Goal: Task Accomplishment & Management: Complete application form

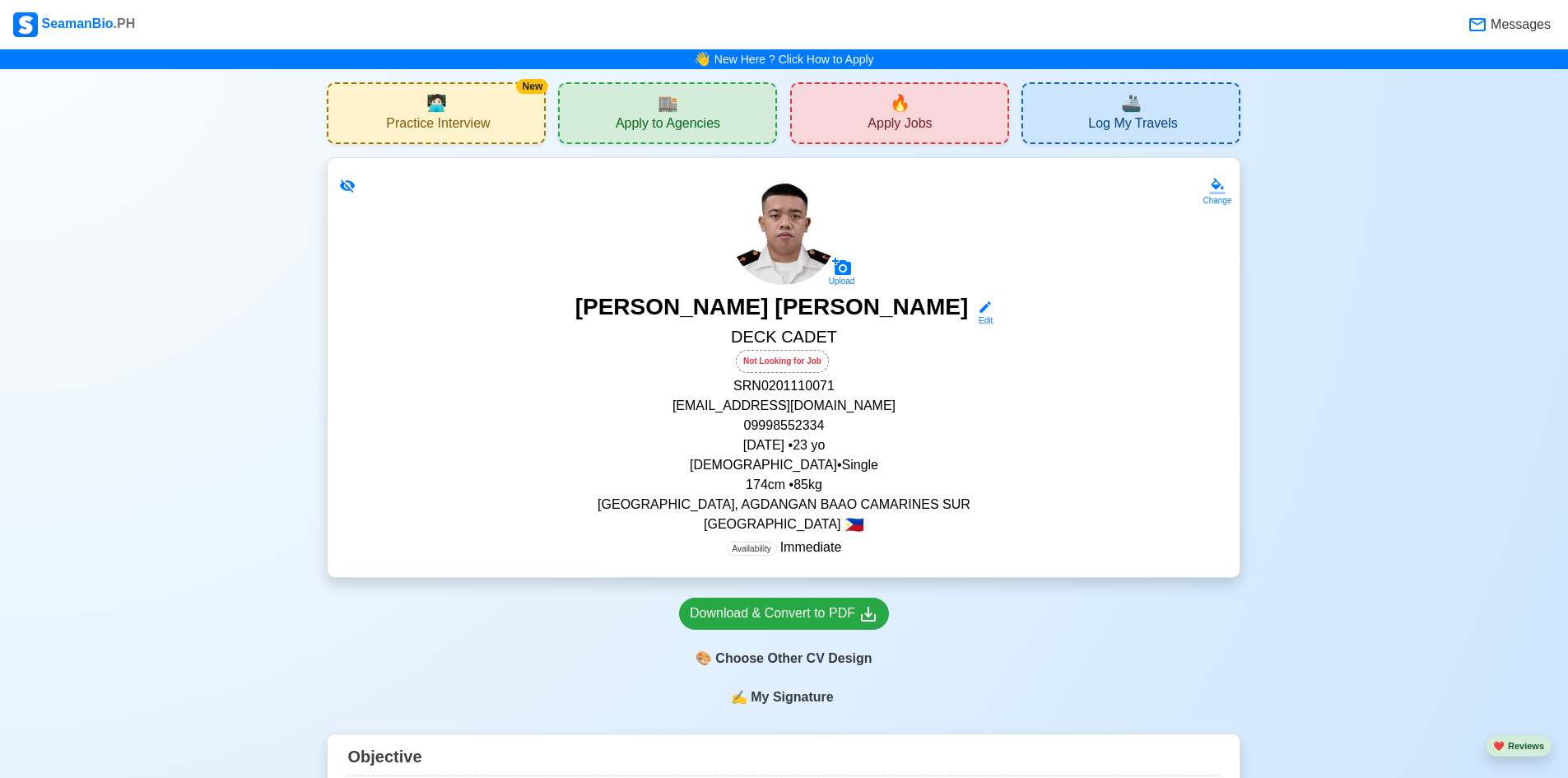
click at [887, 137] on div "🔥 Apply Jobs" at bounding box center [899, 113] width 219 height 62
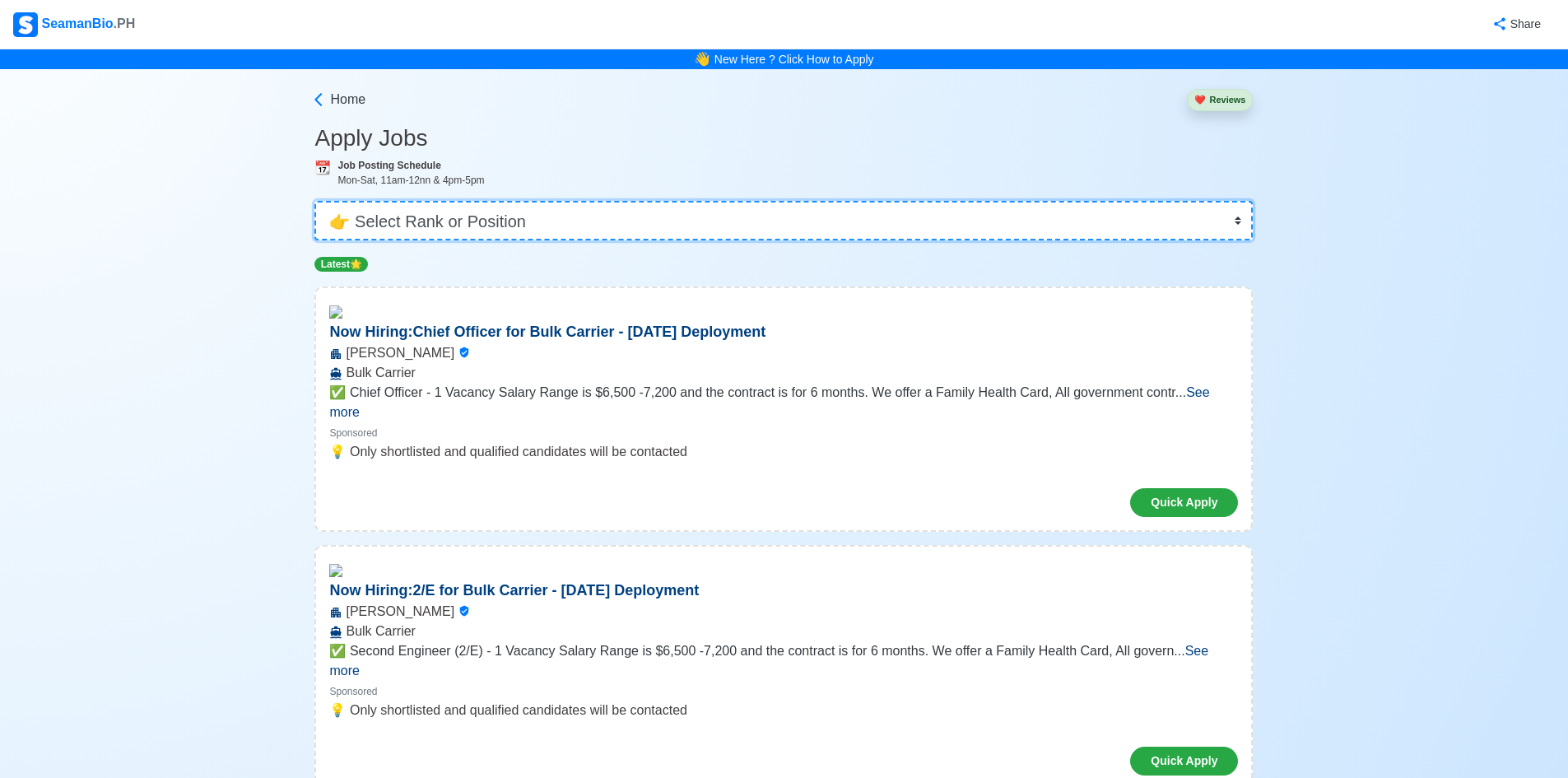
click at [671, 224] on select "👉 Select Rank or Position Master Chief Officer 2nd Officer 3rd Officer Junior O…" at bounding box center [784, 220] width 939 height 40
select select "Cadet"
click at [320, 201] on select "👉 Select Rank or Position Master Chief Officer 2nd Officer 3rd Officer Junior O…" at bounding box center [784, 220] width 939 height 40
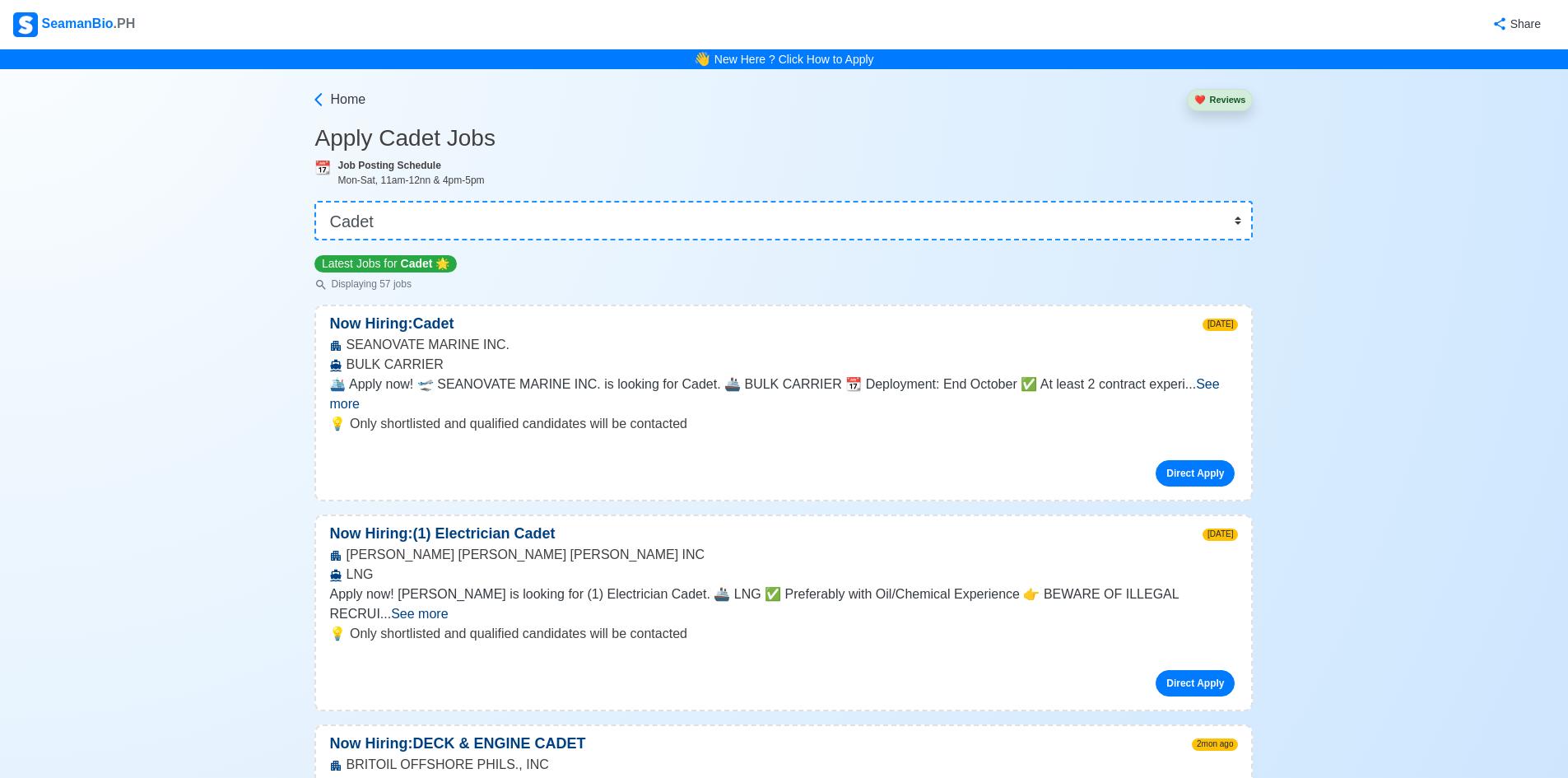
click at [1195, 384] on span "See more" at bounding box center [774, 394] width 890 height 34
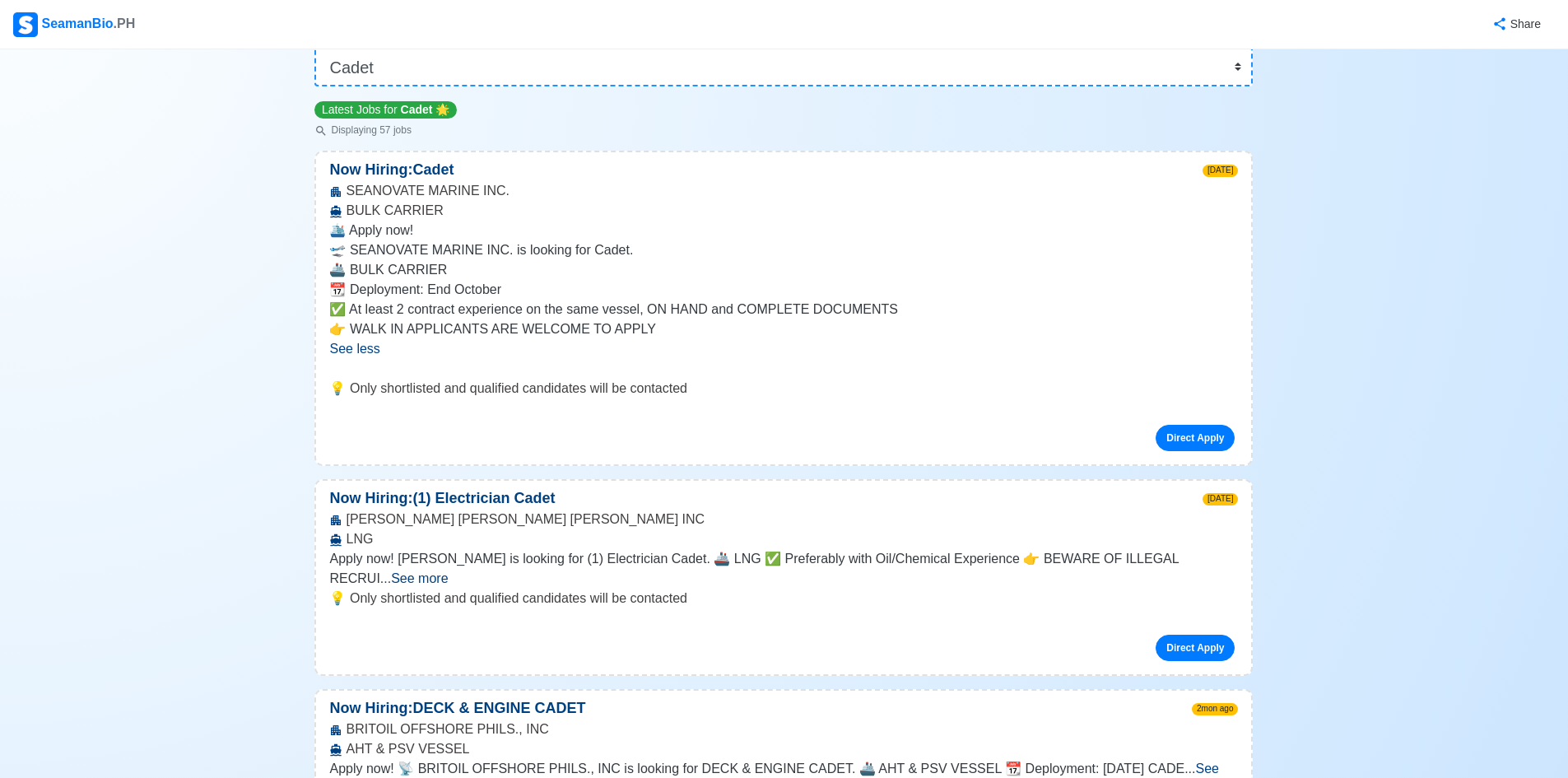
scroll to position [165, 0]
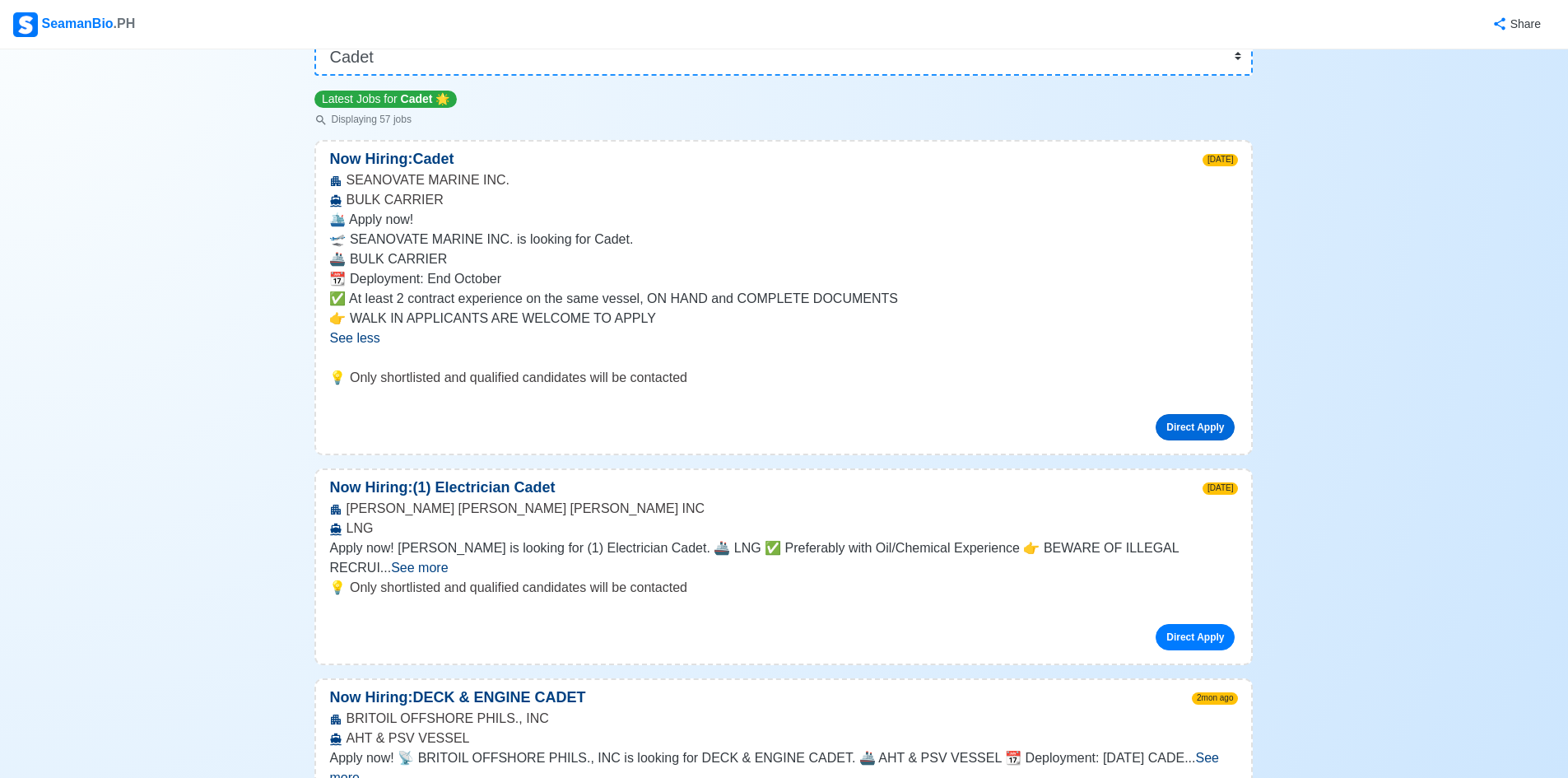
click at [1221, 435] on link "Direct Apply" at bounding box center [1196, 427] width 79 height 26
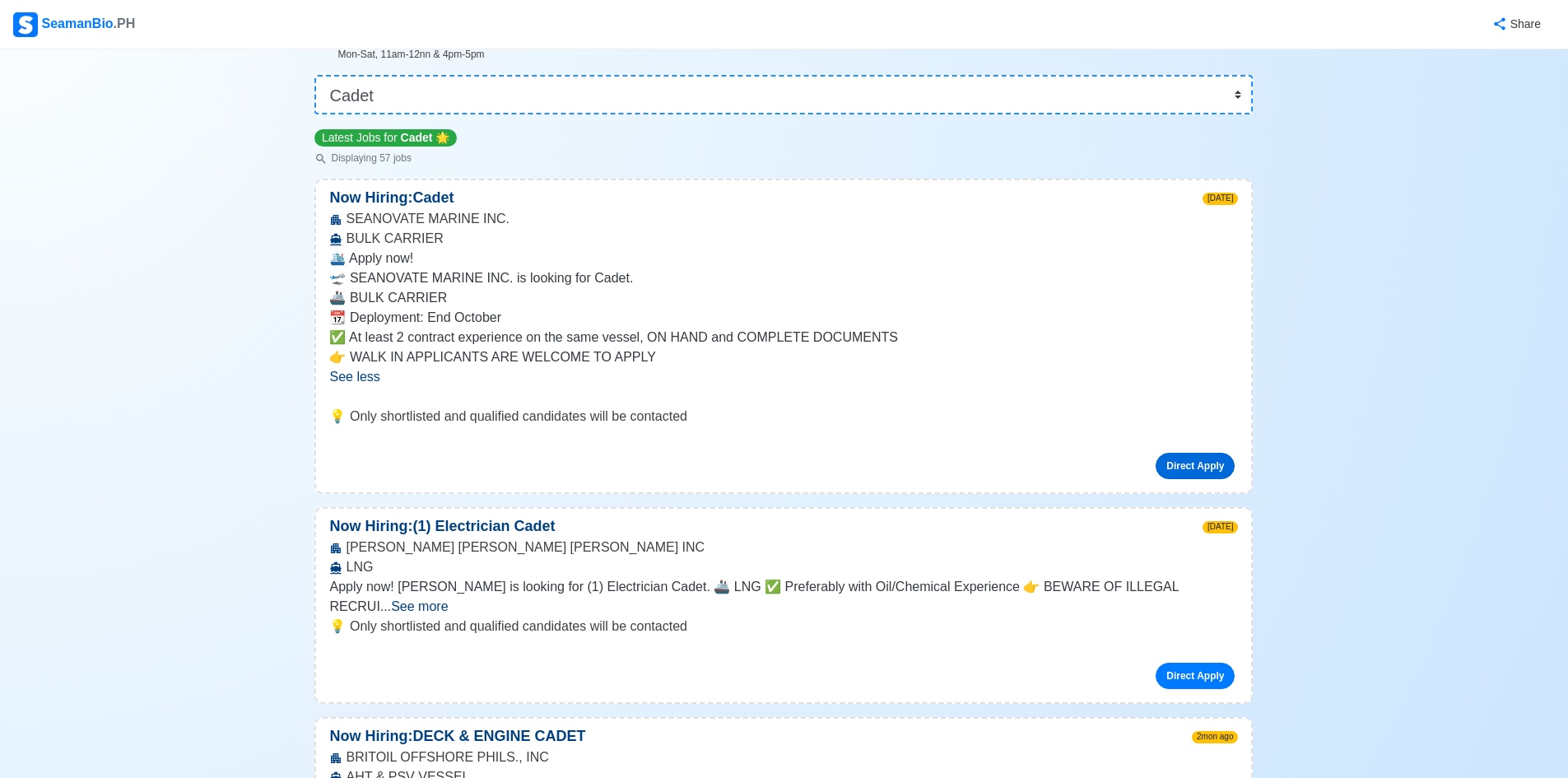
scroll to position [0, 0]
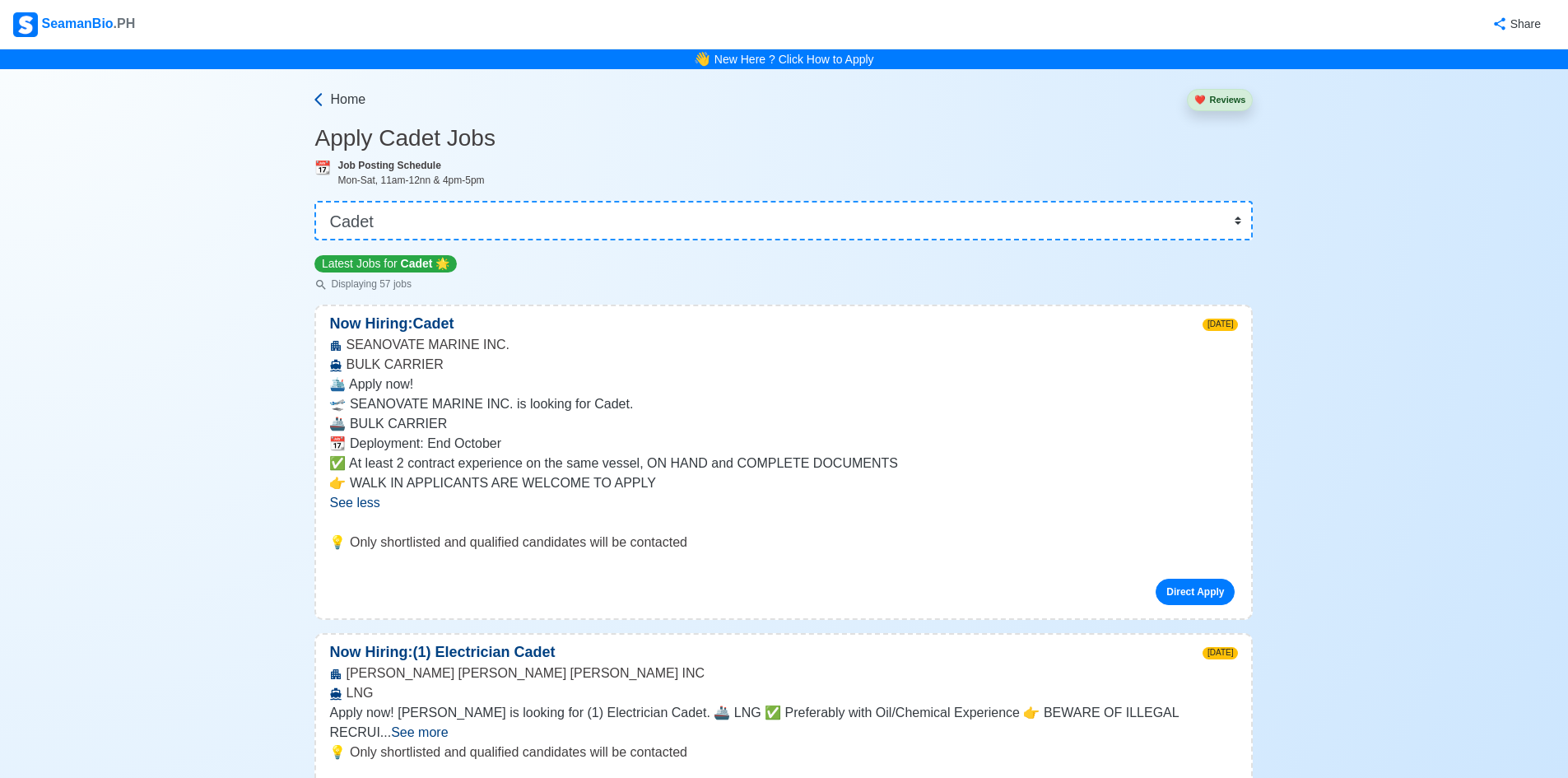
click at [316, 102] on icon at bounding box center [318, 99] width 16 height 16
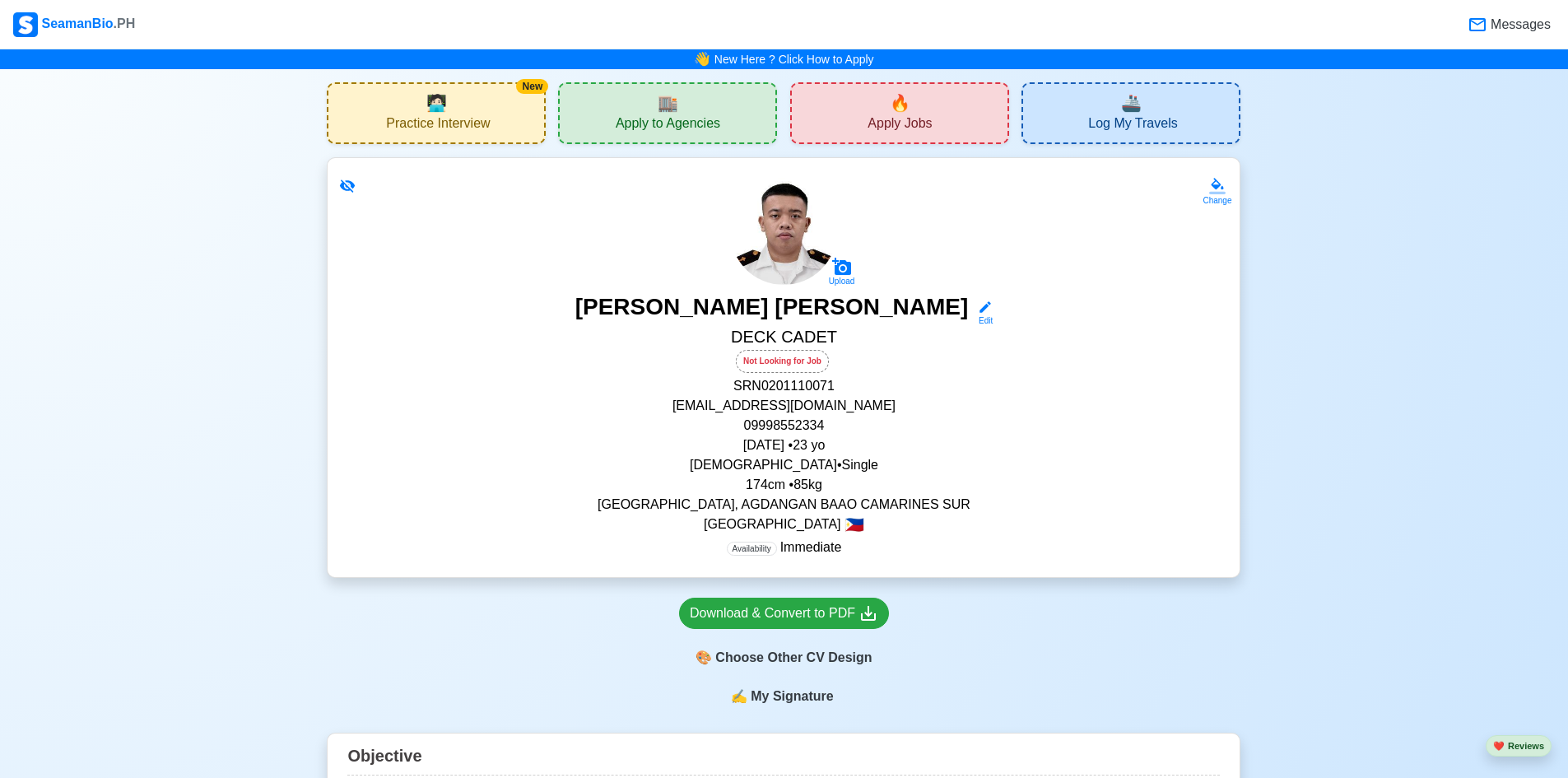
click at [609, 111] on div "🏬 Apply to Agencies" at bounding box center [667, 113] width 219 height 62
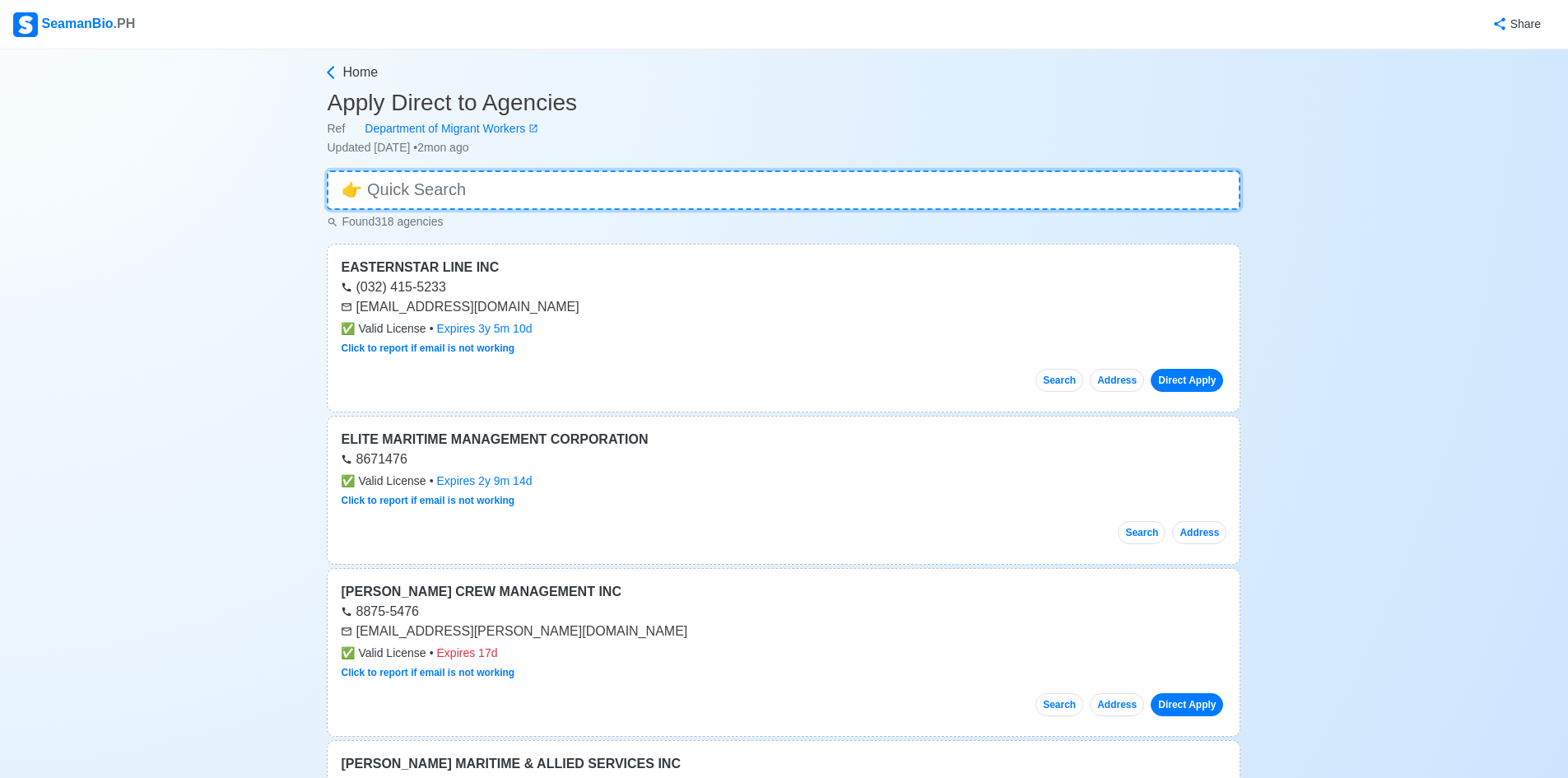
click at [712, 195] on input at bounding box center [784, 190] width 914 height 40
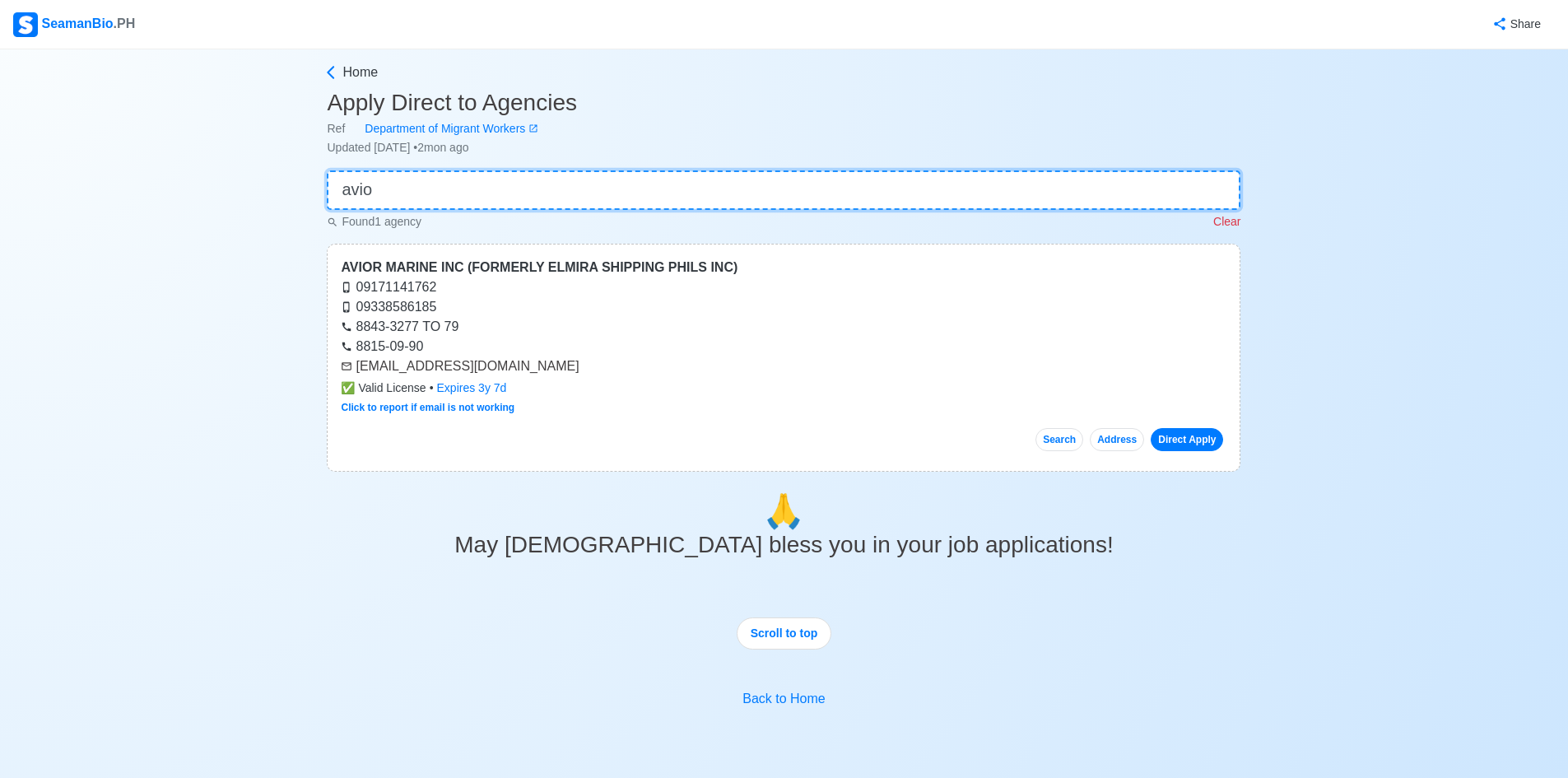
type input "avio"
drag, startPoint x: 525, startPoint y: 368, endPoint x: 357, endPoint y: 362, distance: 168.1
click at [357, 362] on div "[EMAIL_ADDRESS][DOMAIN_NAME]" at bounding box center [784, 366] width 886 height 19
copy div "[EMAIL_ADDRESS][DOMAIN_NAME]"
